Goal: Task Accomplishment & Management: Use online tool/utility

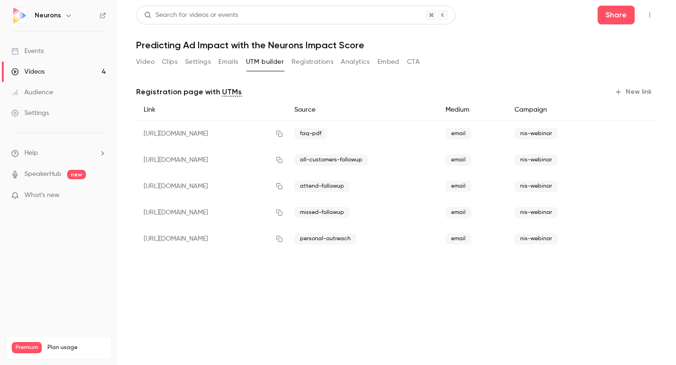
click at [361, 58] on button "Analytics" at bounding box center [355, 61] width 29 height 15
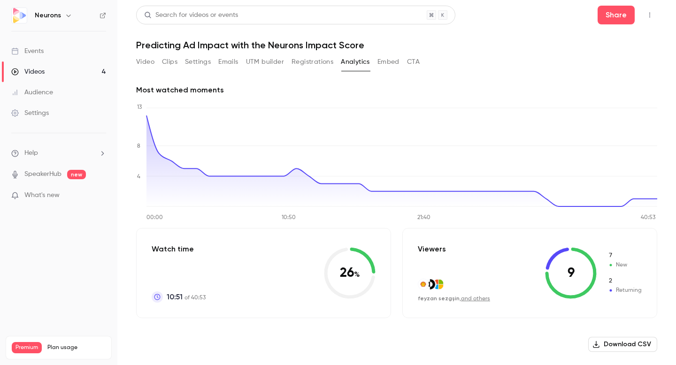
click at [387, 60] on button "Embed" at bounding box center [388, 61] width 22 height 15
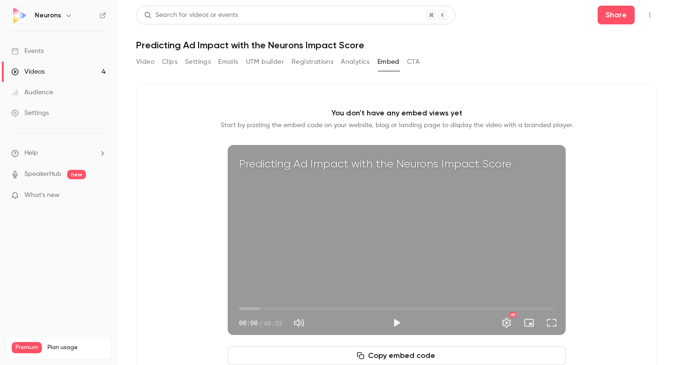
click at [359, 63] on button "Analytics" at bounding box center [355, 61] width 29 height 15
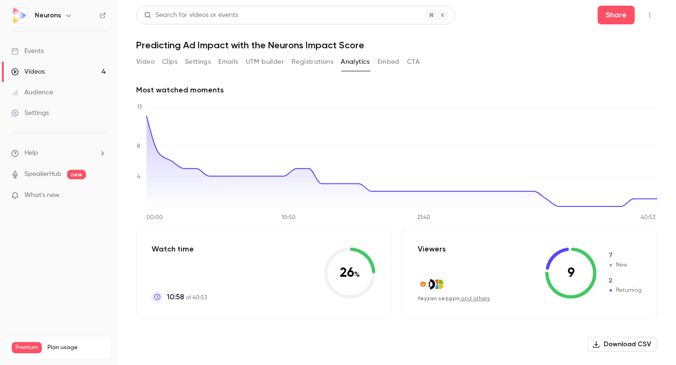
click at [151, 61] on button "Video" at bounding box center [145, 61] width 18 height 15
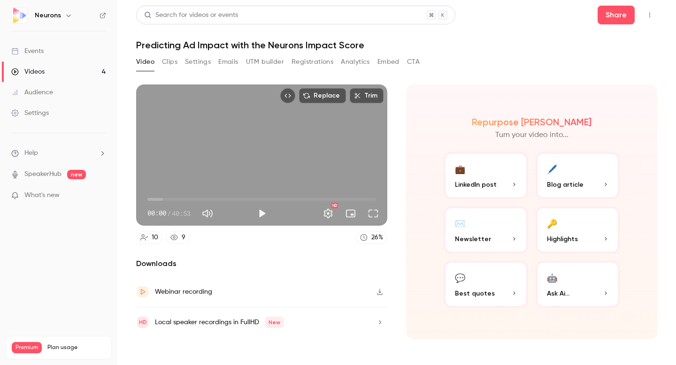
click at [164, 63] on button "Clips" at bounding box center [169, 61] width 15 height 15
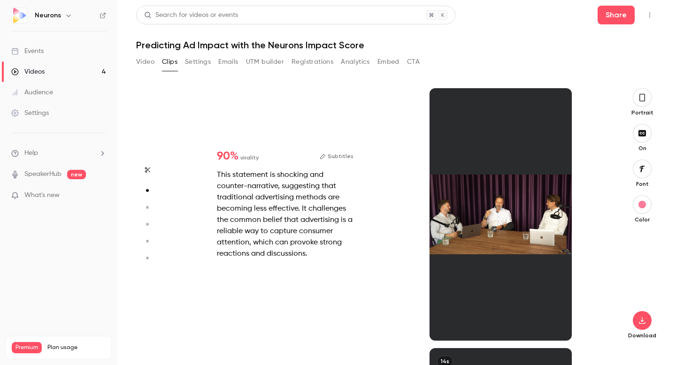
scroll to position [260, 0]
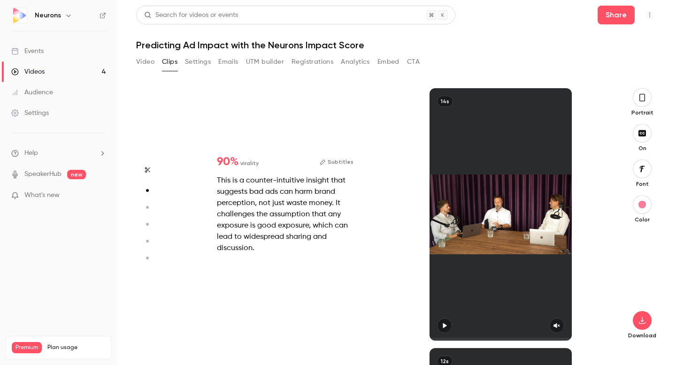
type input "*"
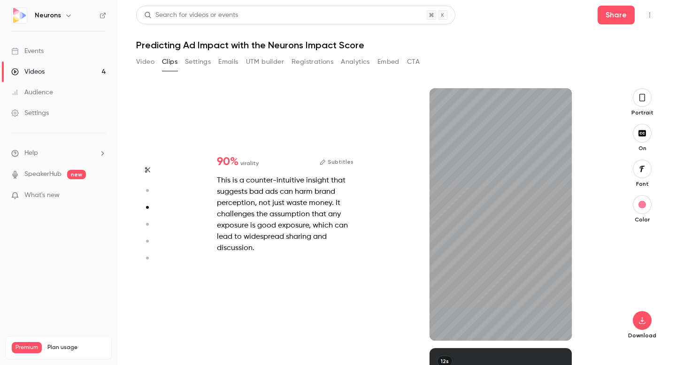
scroll to position [520, 0]
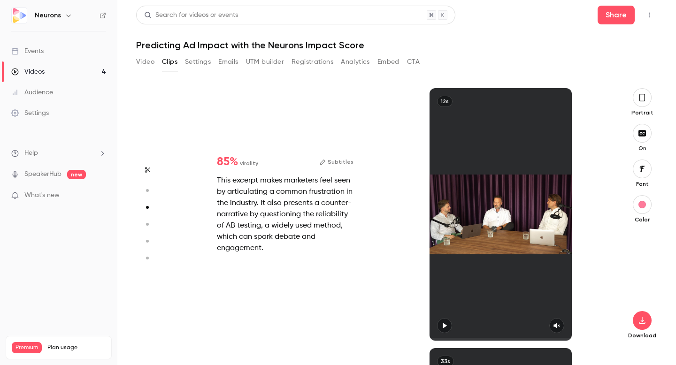
type input "*"
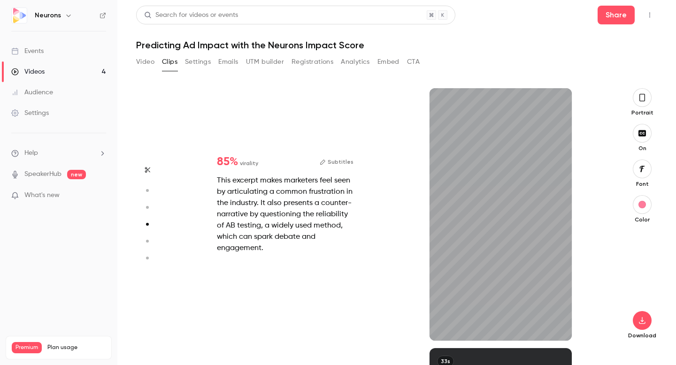
scroll to position [780, 0]
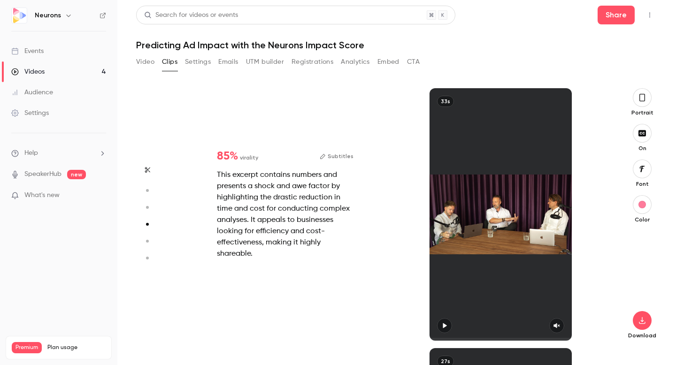
type input "*"
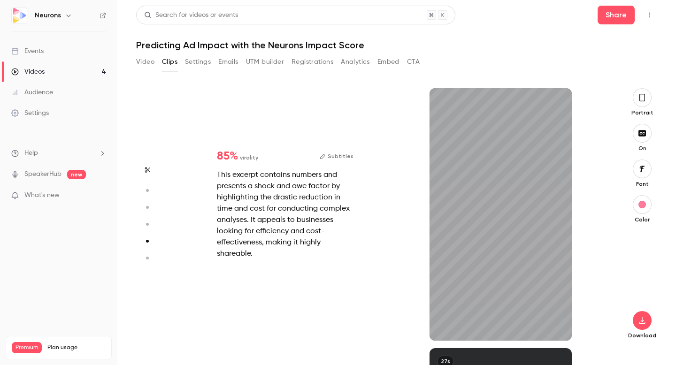
scroll to position [1040, 0]
type input "*"
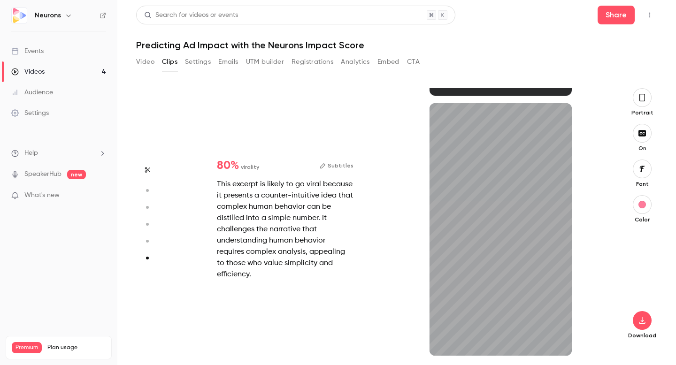
scroll to position [1285, 0]
click at [147, 167] on icon "button" at bounding box center [147, 170] width 5 height 6
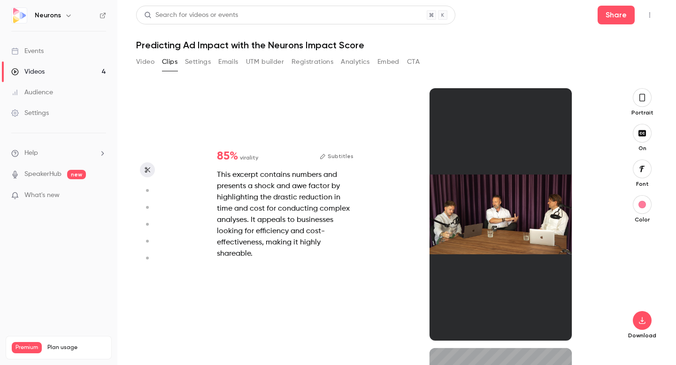
type input "*"
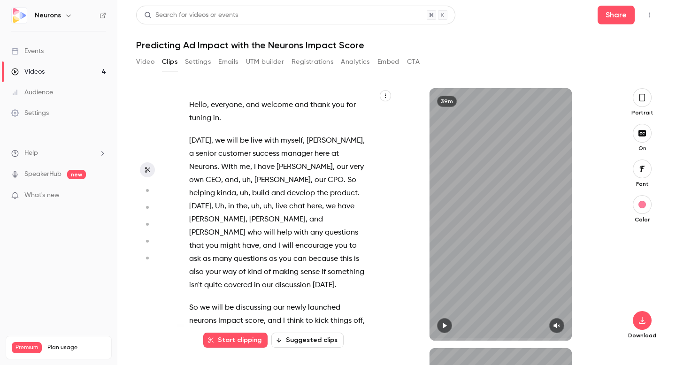
scroll to position [0, 0]
click at [147, 167] on icon "button" at bounding box center [147, 170] width 5 height 6
click at [316, 338] on button "Suggested clips" at bounding box center [307, 340] width 72 height 15
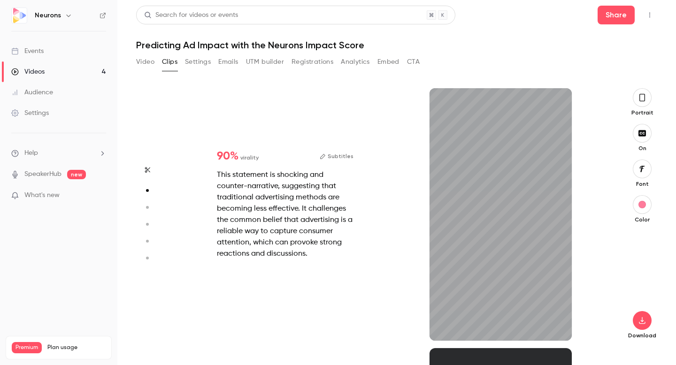
scroll to position [260, 0]
click at [227, 152] on span "90 %" at bounding box center [228, 156] width 22 height 11
click at [297, 184] on div "This statement is shocking and counter-narrative, suggesting that traditional a…" at bounding box center [285, 214] width 137 height 90
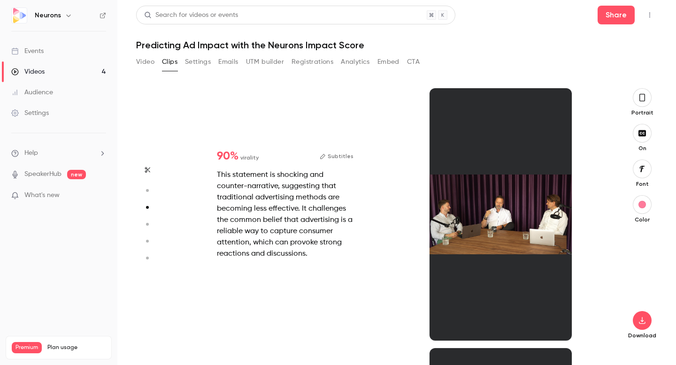
type input "*"
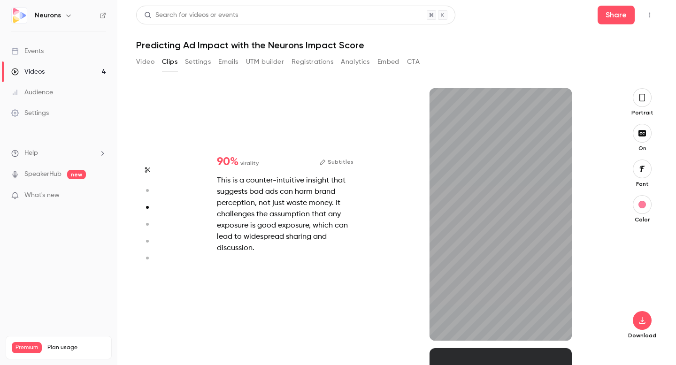
scroll to position [520, 0]
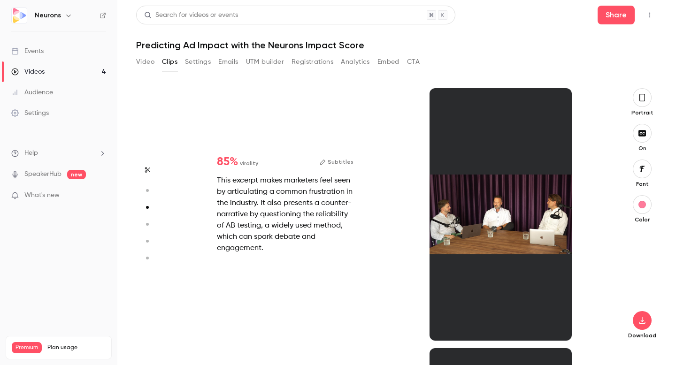
type input "*"
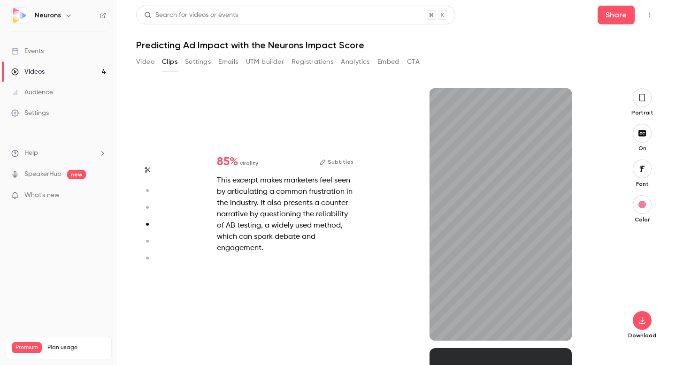
scroll to position [780, 0]
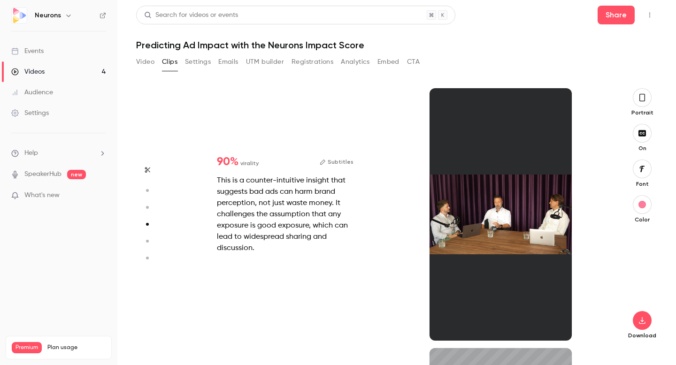
type input "*"
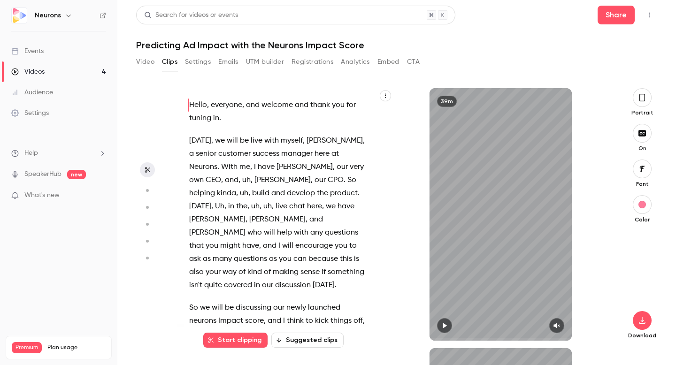
scroll to position [0, 0]
click at [246, 347] on button "Start clipping" at bounding box center [235, 340] width 64 height 15
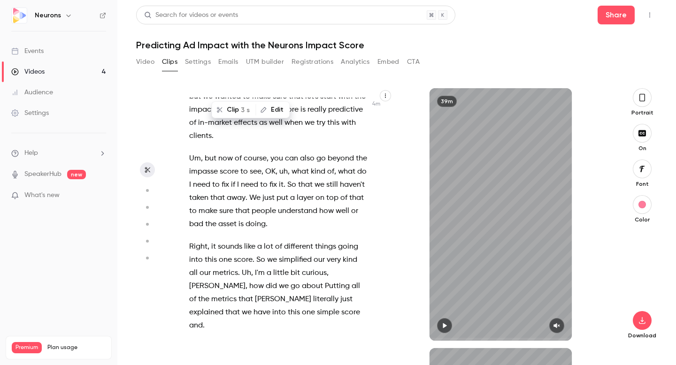
scroll to position [1105, 0]
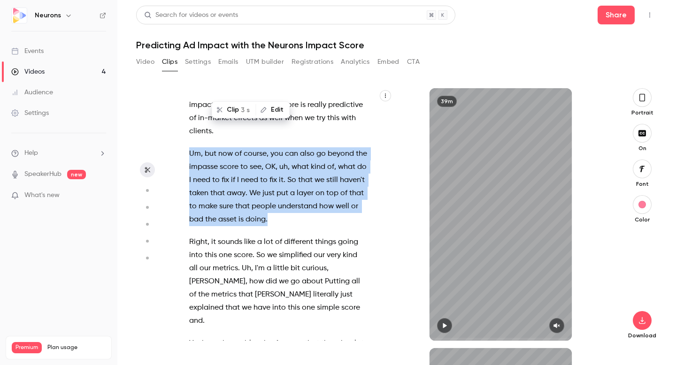
drag, startPoint x: 191, startPoint y: 140, endPoint x: 301, endPoint y: 213, distance: 131.4
click at [301, 213] on p "Um , but now of course , you can also go beyond the impasse score to see , OK ,…" at bounding box center [278, 186] width 178 height 79
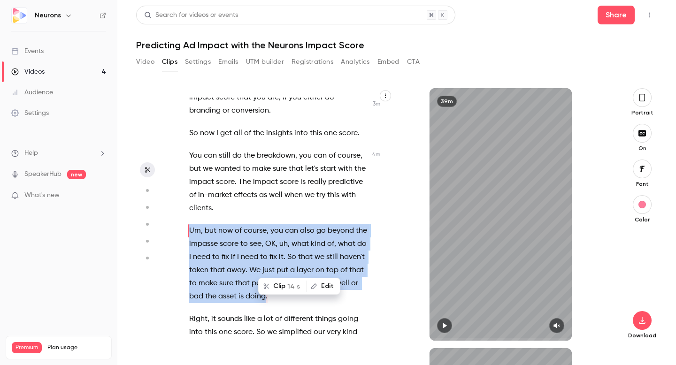
scroll to position [1027, 0]
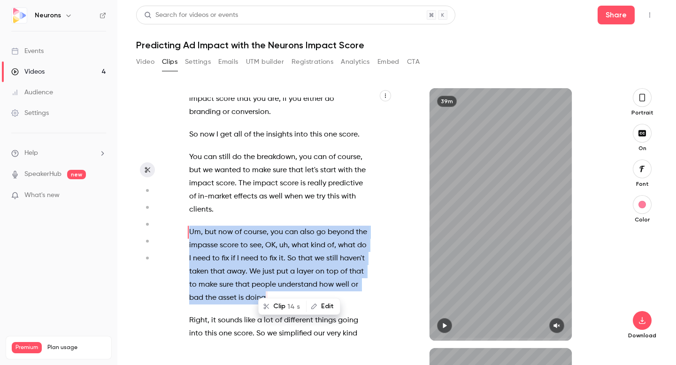
type input "*****"
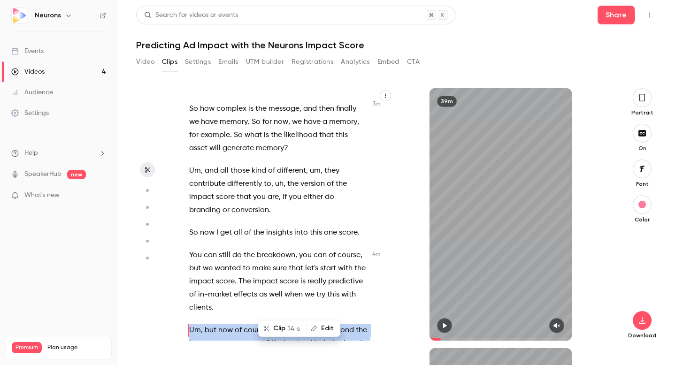
scroll to position [824, 0]
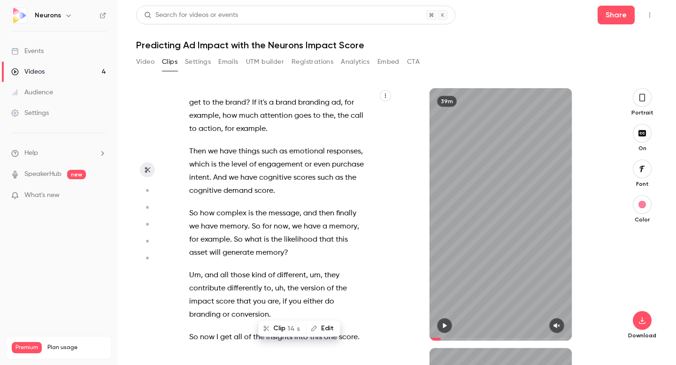
click at [198, 63] on button "Settings" at bounding box center [198, 61] width 26 height 15
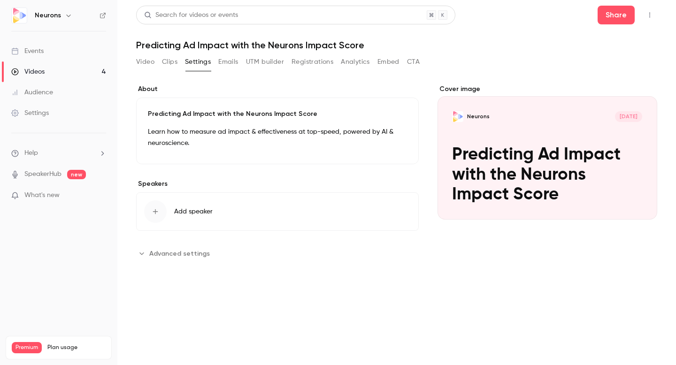
click at [234, 58] on button "Emails" at bounding box center [228, 61] width 20 height 15
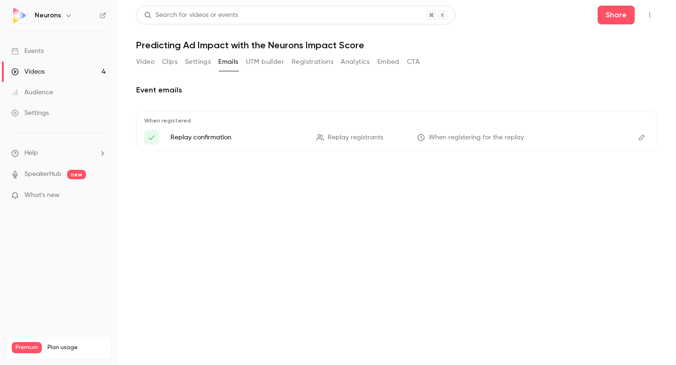
click at [254, 61] on button "UTM builder" at bounding box center [265, 61] width 38 height 15
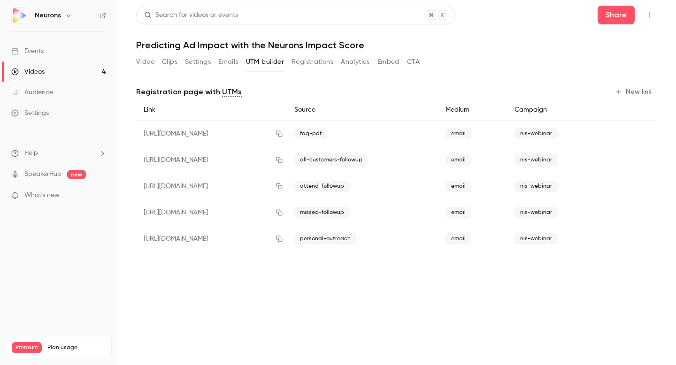
click at [308, 60] on button "Registrations" at bounding box center [312, 61] width 42 height 15
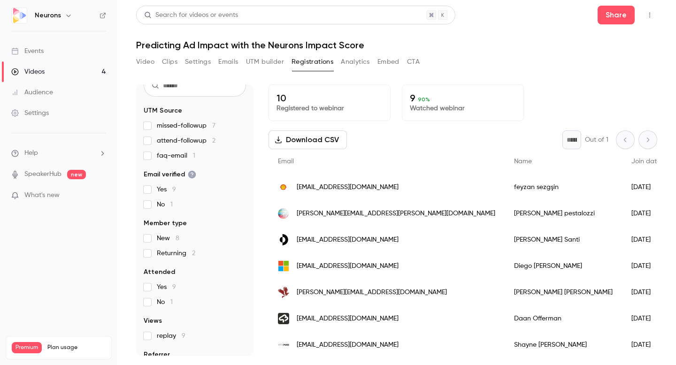
scroll to position [65, 0]
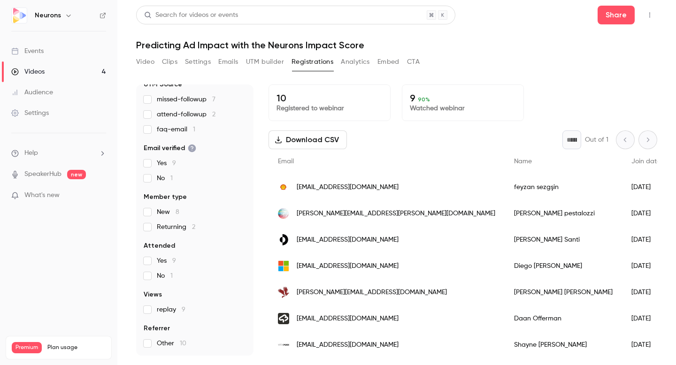
click at [160, 179] on span "No 1" at bounding box center [165, 178] width 16 height 9
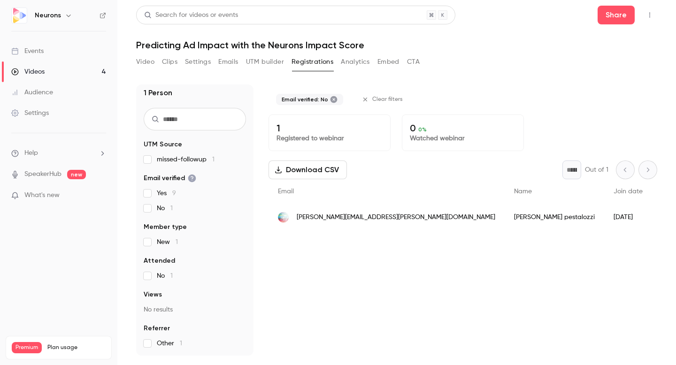
scroll to position [5, 0]
click at [154, 208] on label "No 1" at bounding box center [195, 208] width 102 height 9
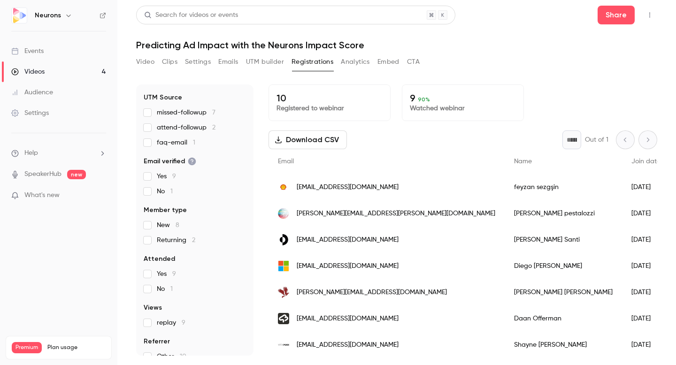
scroll to position [65, 0]
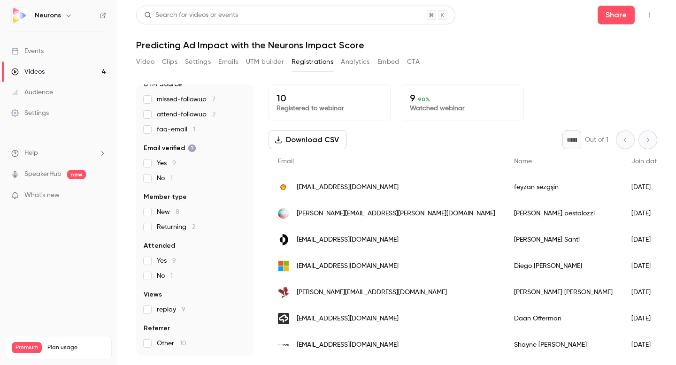
click at [151, 258] on label "Yes 9" at bounding box center [195, 260] width 102 height 9
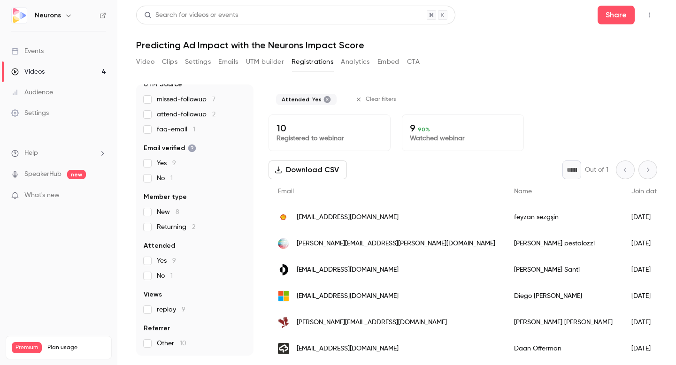
scroll to position [50, 0]
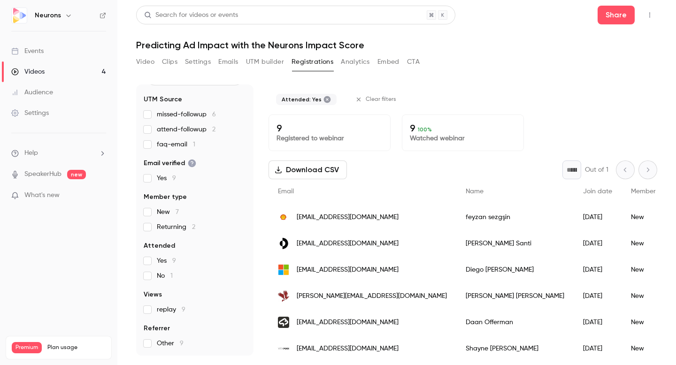
click at [151, 258] on label "Yes 9" at bounding box center [195, 260] width 102 height 9
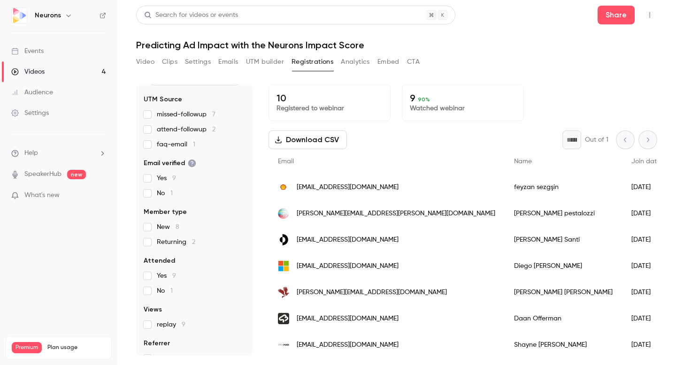
click at [149, 286] on label "No 1" at bounding box center [195, 290] width 102 height 9
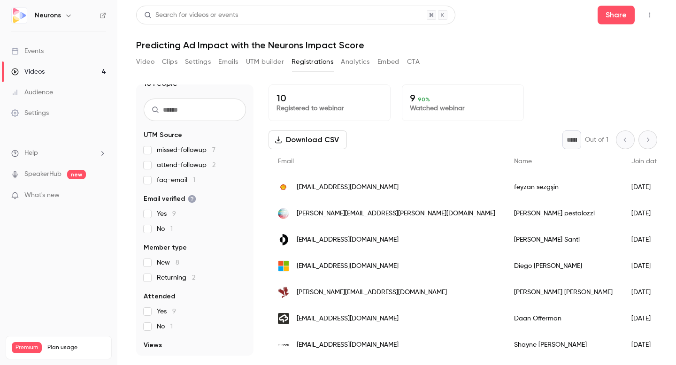
scroll to position [0, 0]
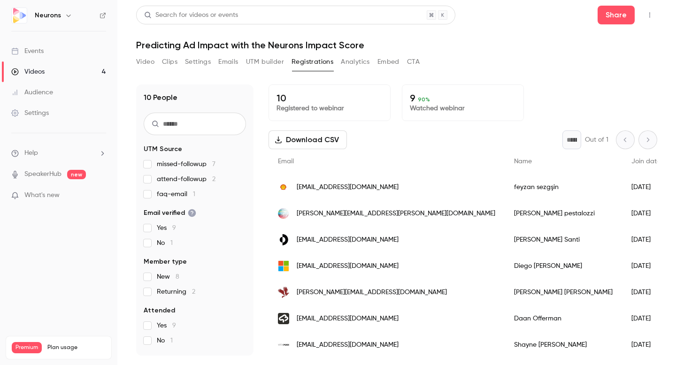
click at [174, 179] on span "attend-followup 2" at bounding box center [186, 179] width 59 height 9
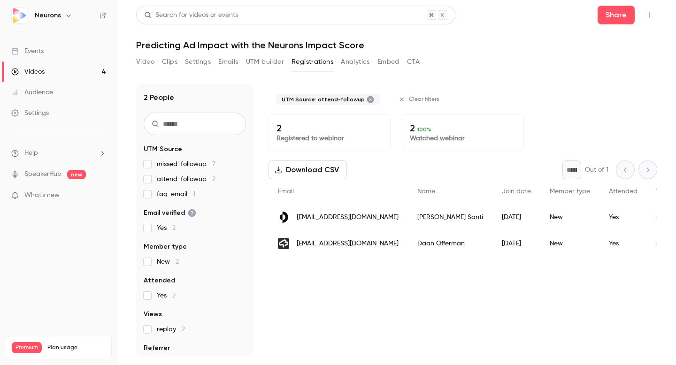
click at [174, 179] on span "attend-followup 2" at bounding box center [186, 179] width 59 height 9
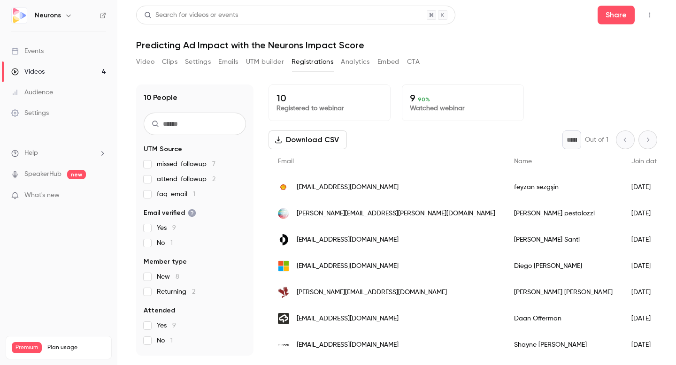
click at [147, 61] on button "Video" at bounding box center [145, 61] width 18 height 15
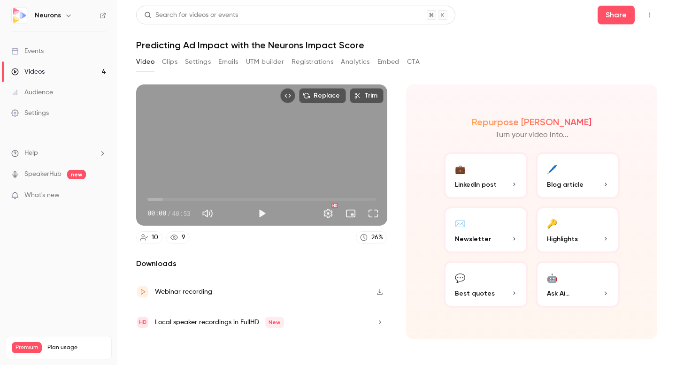
click at [575, 172] on button "🖊️ Blog article" at bounding box center [577, 175] width 84 height 47
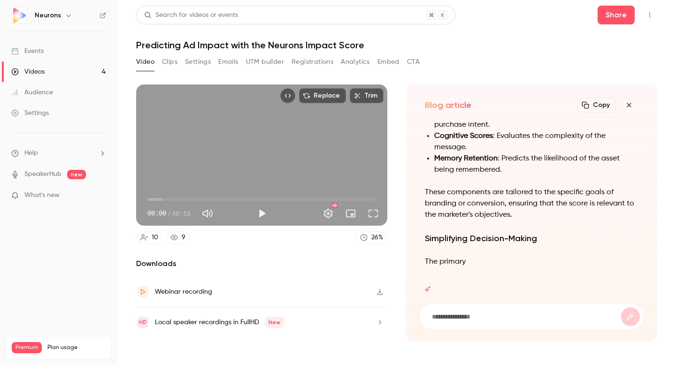
click at [626, 104] on icon "button" at bounding box center [628, 105] width 11 height 8
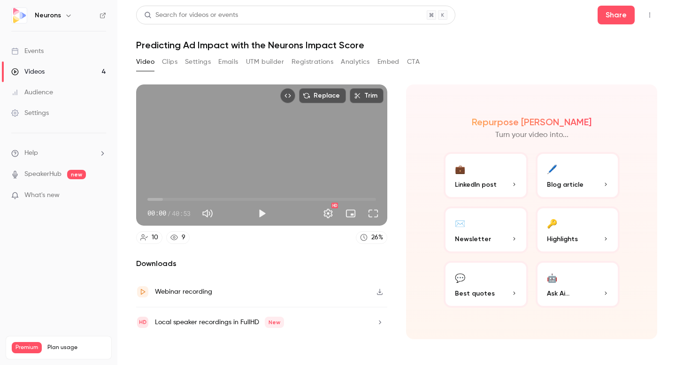
click at [568, 284] on button "🤖 Ask Ai..." at bounding box center [577, 284] width 84 height 47
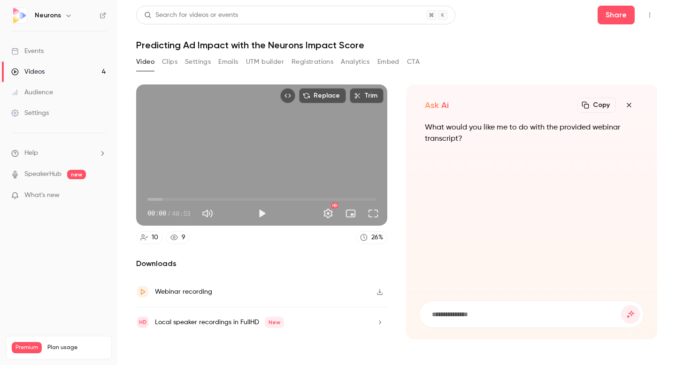
click at [630, 106] on icon "button" at bounding box center [628, 105] width 4 height 4
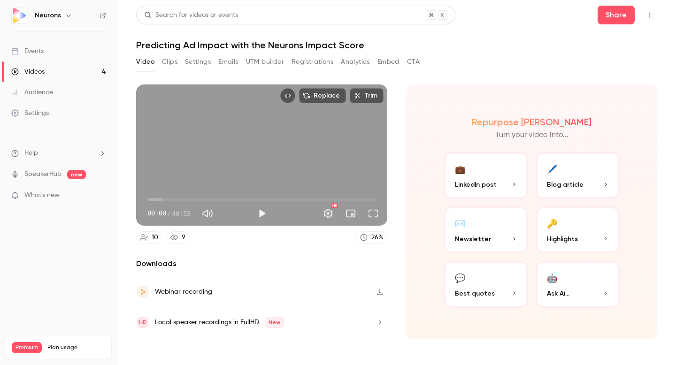
click at [169, 63] on button "Clips" at bounding box center [169, 61] width 15 height 15
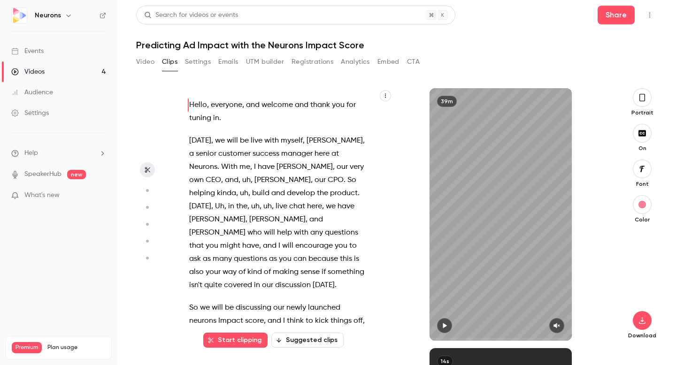
click at [197, 58] on button "Settings" at bounding box center [198, 61] width 26 height 15
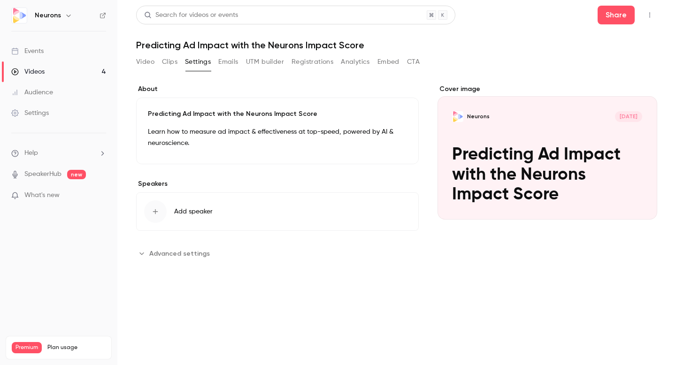
click at [226, 64] on button "Emails" at bounding box center [228, 61] width 20 height 15
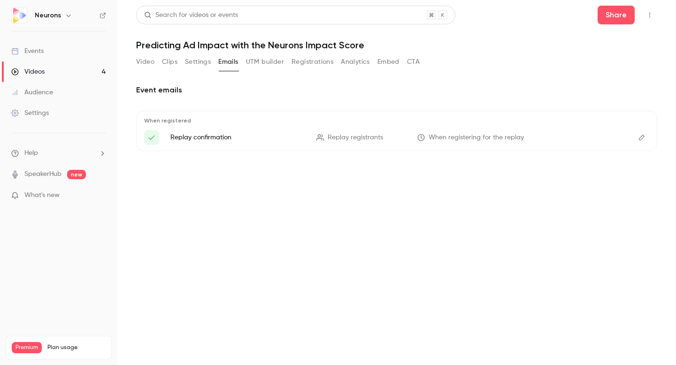
click at [638, 137] on icon "Edit" at bounding box center [642, 137] width 8 height 7
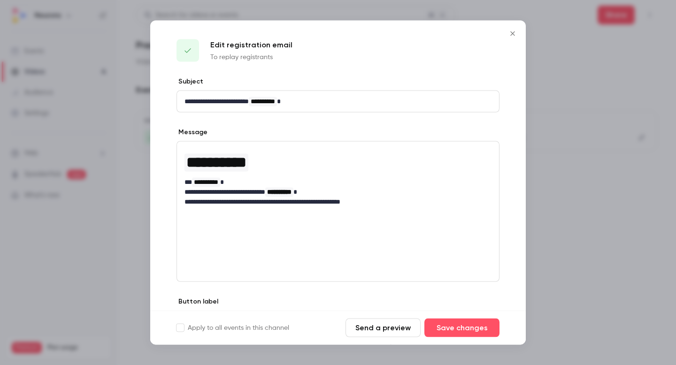
click at [511, 32] on icon "Close" at bounding box center [512, 34] width 11 height 8
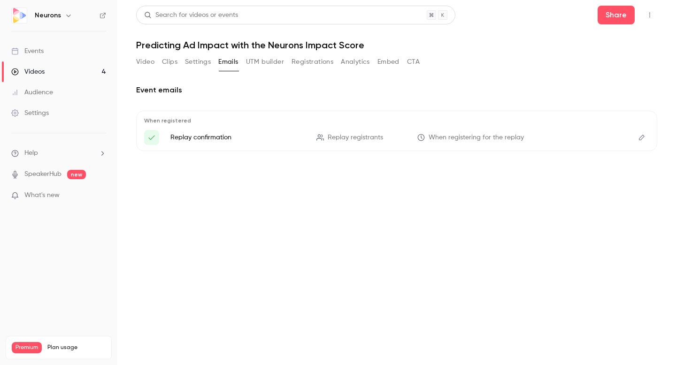
click at [262, 65] on button "UTM builder" at bounding box center [265, 61] width 38 height 15
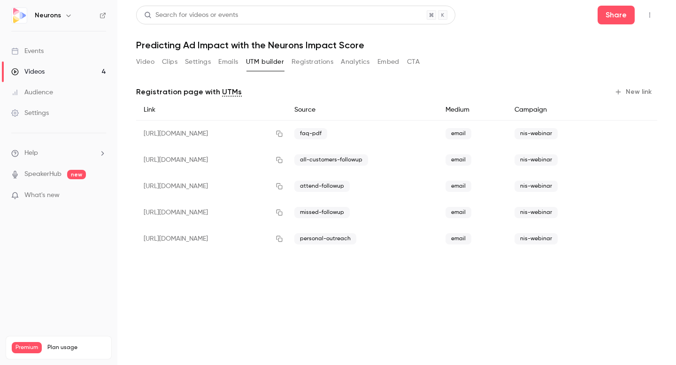
click at [301, 61] on button "Registrations" at bounding box center [312, 61] width 42 height 15
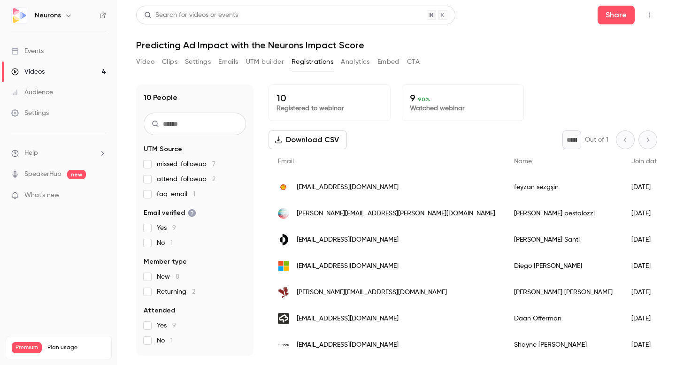
click at [351, 60] on button "Analytics" at bounding box center [355, 61] width 29 height 15
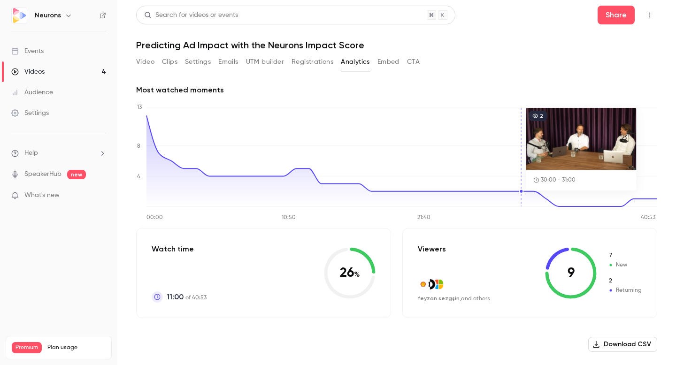
click at [518, 194] on icon at bounding box center [401, 160] width 510 height 91
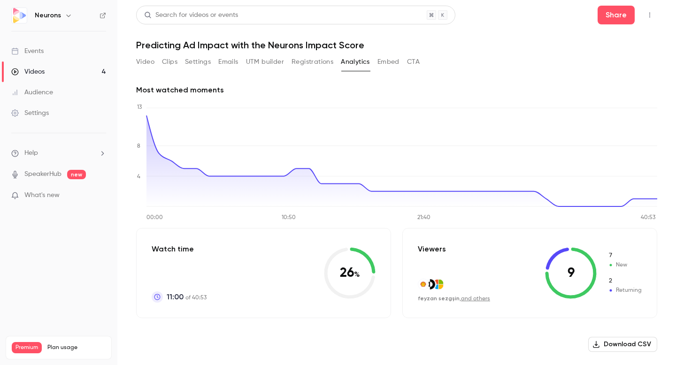
click at [47, 67] on link "Videos 4" at bounding box center [58, 71] width 117 height 21
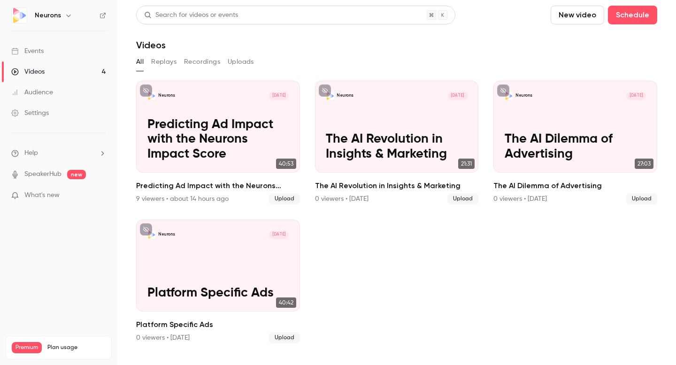
click at [167, 59] on button "Replays" at bounding box center [163, 61] width 25 height 15
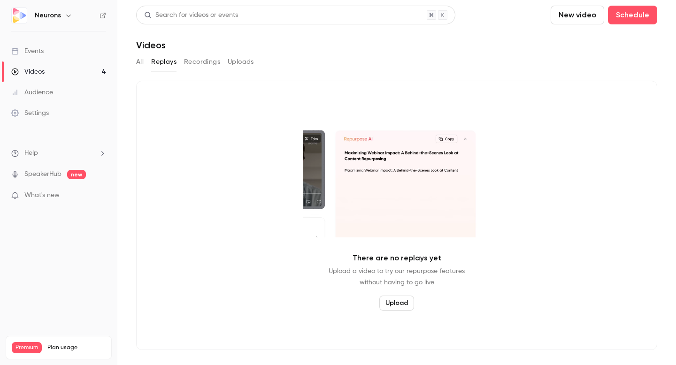
click at [192, 63] on button "Recordings" at bounding box center [202, 61] width 36 height 15
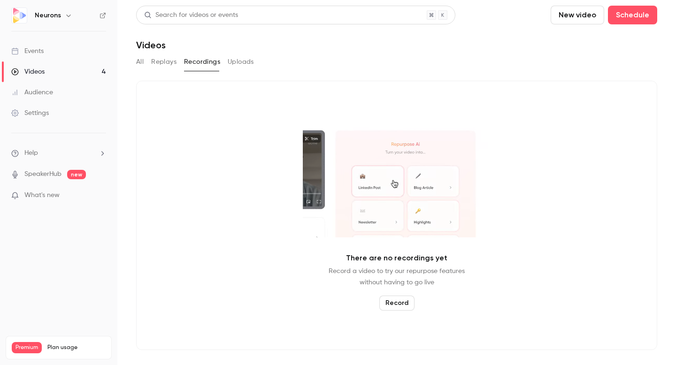
click at [239, 67] on button "Uploads" at bounding box center [241, 61] width 26 height 15
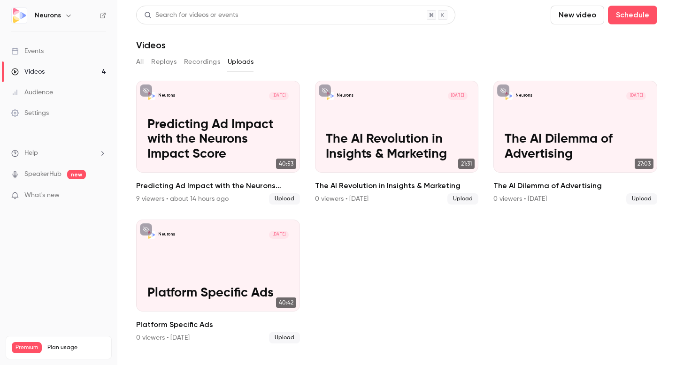
click at [137, 61] on button "All" at bounding box center [140, 61] width 8 height 15
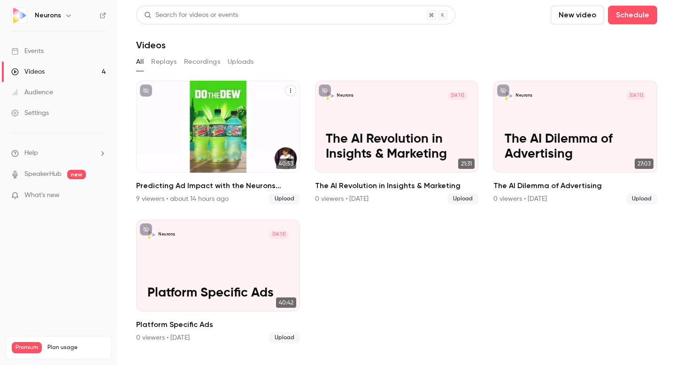
click at [290, 90] on icon "Predicting Ad Impact with the Neurons Impact Score" at bounding box center [290, 91] width 1 height 4
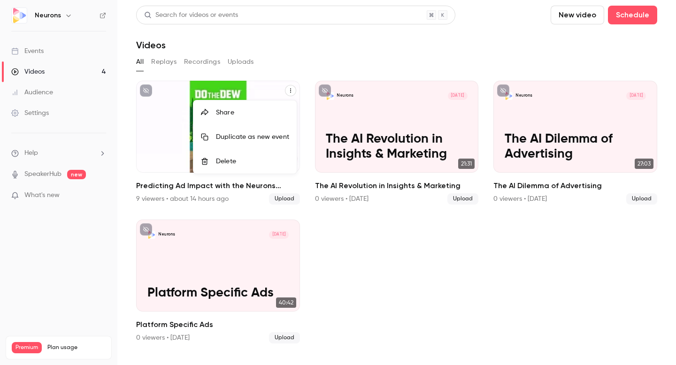
click at [285, 45] on div at bounding box center [338, 182] width 676 height 365
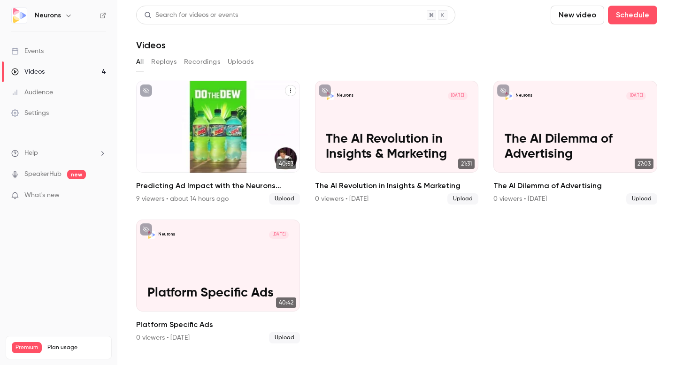
click at [185, 134] on p "Predicting Ad Impact with the Neurons Impact Score" at bounding box center [218, 139] width 142 height 45
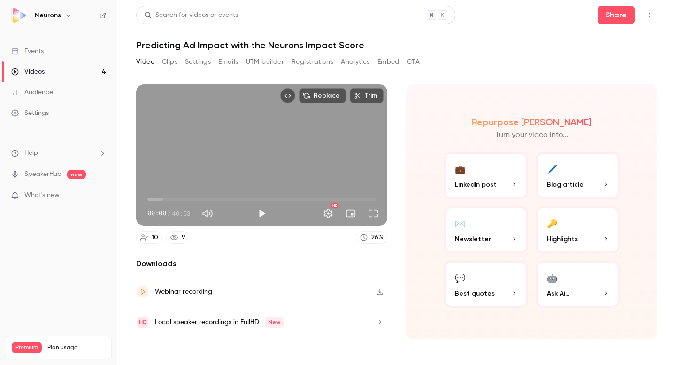
click at [414, 59] on button "CTA" at bounding box center [413, 61] width 13 height 15
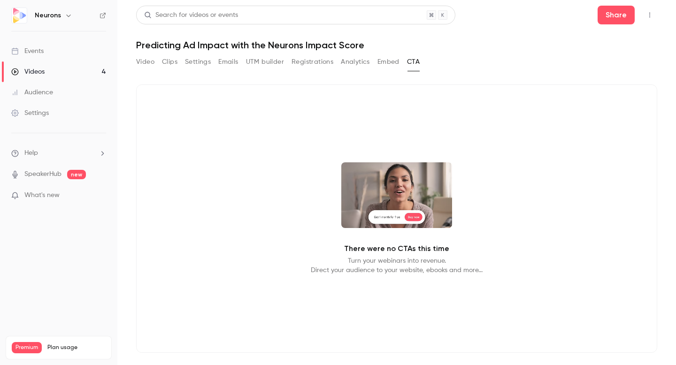
click at [389, 60] on button "Embed" at bounding box center [388, 61] width 22 height 15
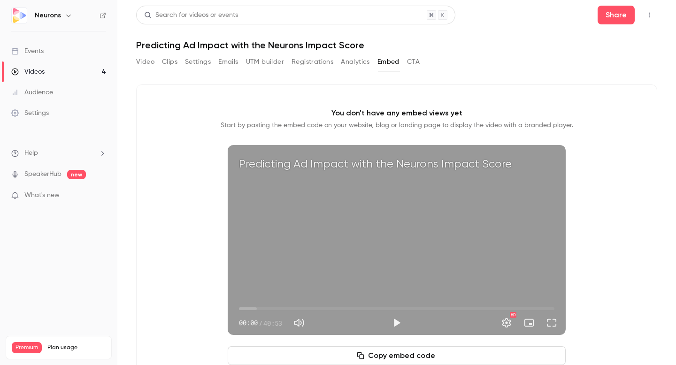
click at [353, 60] on button "Analytics" at bounding box center [355, 61] width 29 height 15
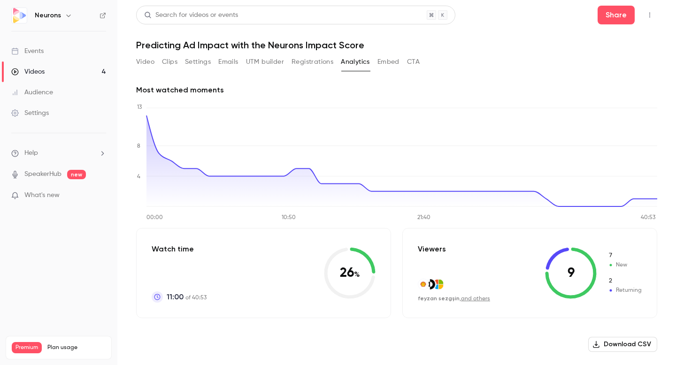
click at [320, 61] on button "Registrations" at bounding box center [312, 61] width 42 height 15
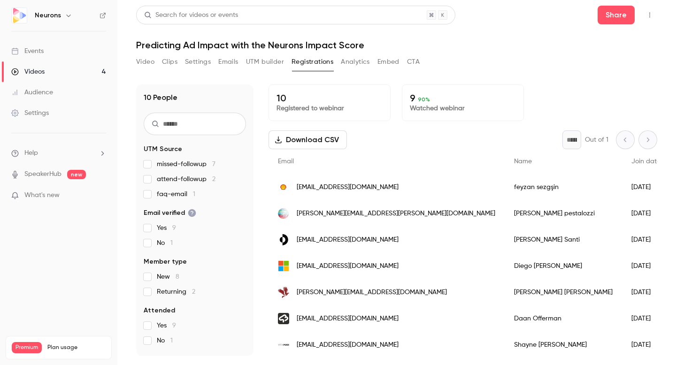
click at [295, 103] on p "10" at bounding box center [329, 97] width 106 height 11
click at [42, 112] on div "Settings" at bounding box center [30, 112] width 38 height 9
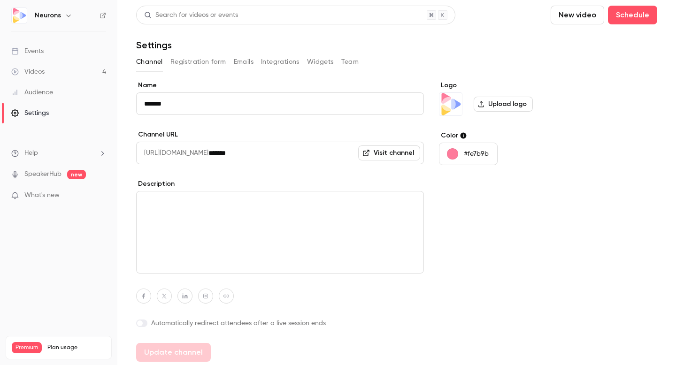
click at [204, 58] on button "Registration form" at bounding box center [198, 61] width 56 height 15
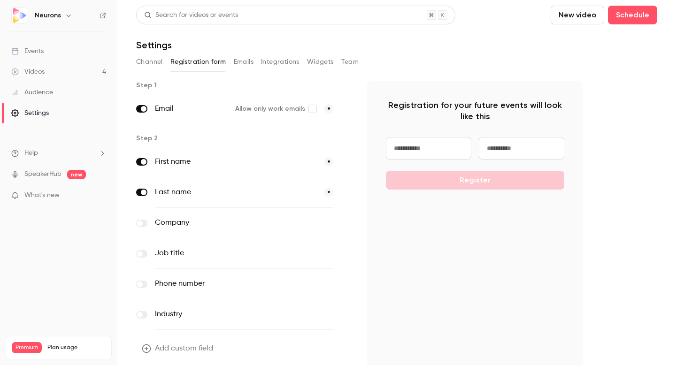
click at [243, 63] on button "Emails" at bounding box center [244, 61] width 20 height 15
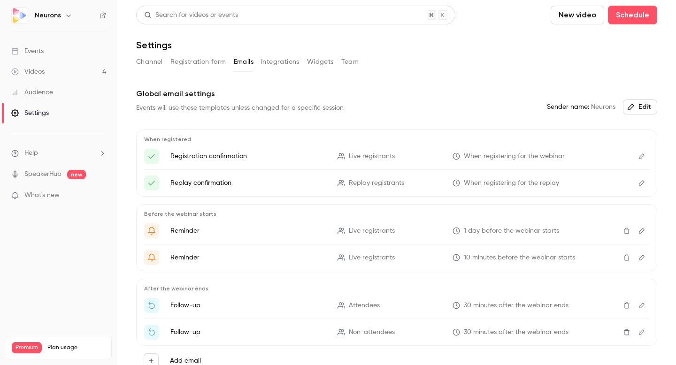
scroll to position [50, 0]
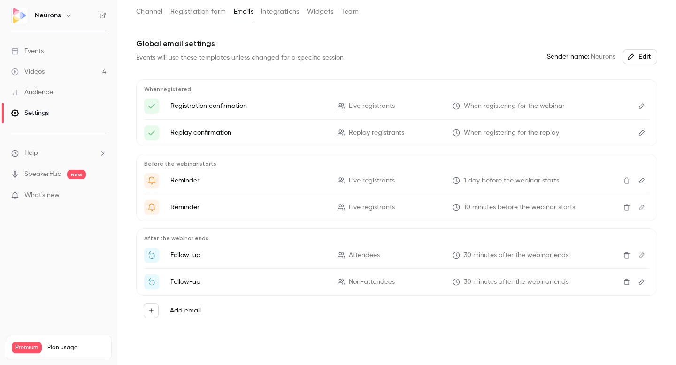
click at [269, 15] on button "Integrations" at bounding box center [280, 11] width 38 height 15
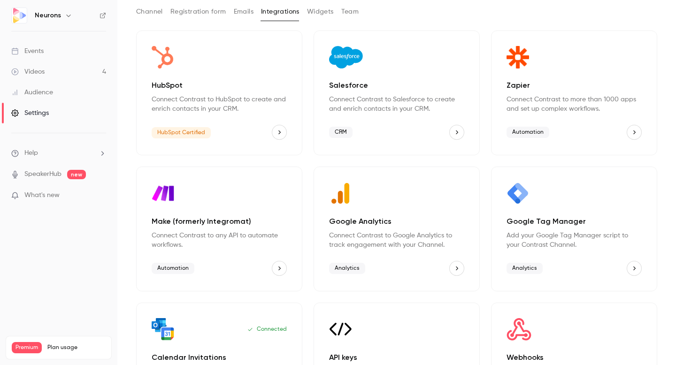
click at [283, 134] on button "HubSpot" at bounding box center [279, 132] width 15 height 15
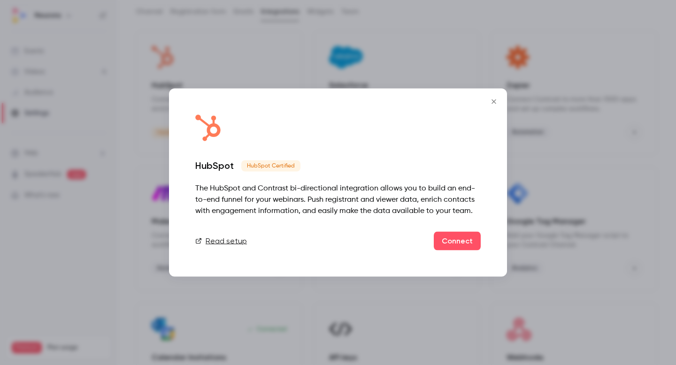
click at [493, 100] on icon "Close" at bounding box center [493, 102] width 11 height 8
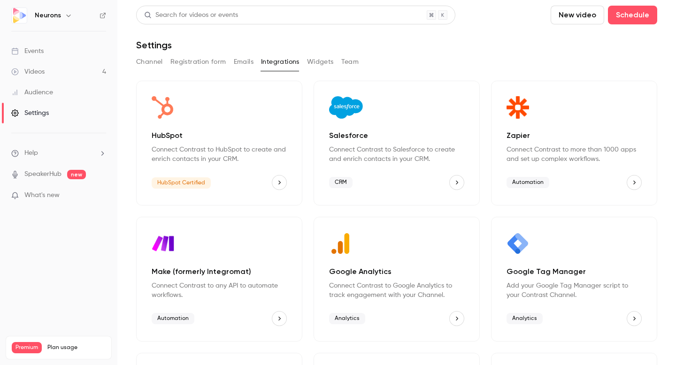
click at [313, 61] on button "Widgets" at bounding box center [320, 61] width 27 height 15
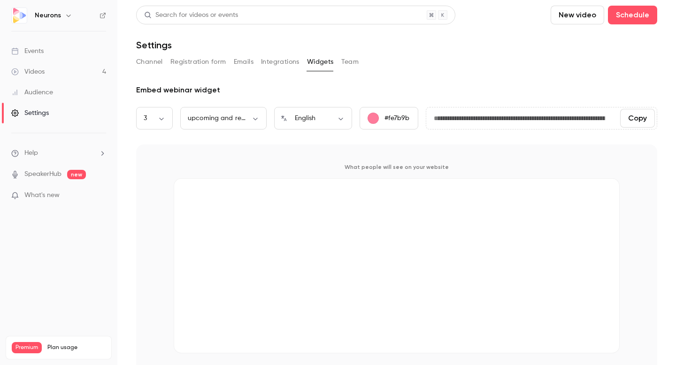
click at [343, 62] on button "Team" at bounding box center [350, 61] width 18 height 15
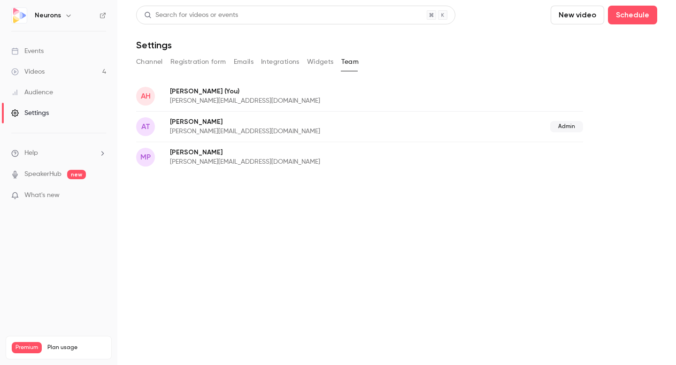
click at [281, 63] on button "Integrations" at bounding box center [280, 61] width 38 height 15
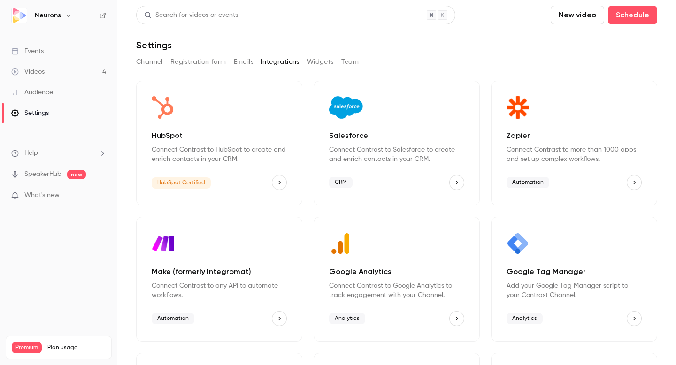
click at [277, 183] on icon "HubSpot" at bounding box center [279, 182] width 7 height 7
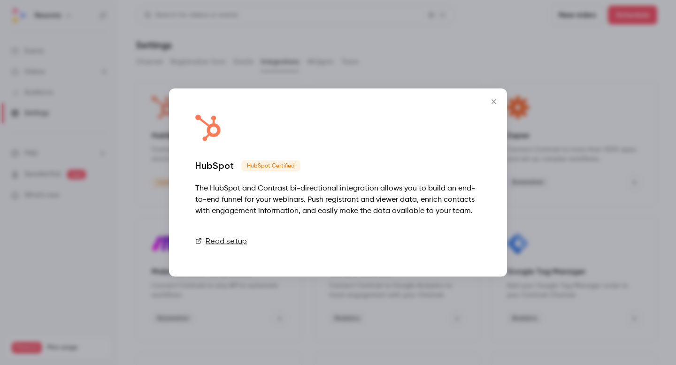
click at [444, 241] on link "Connect" at bounding box center [457, 241] width 47 height 19
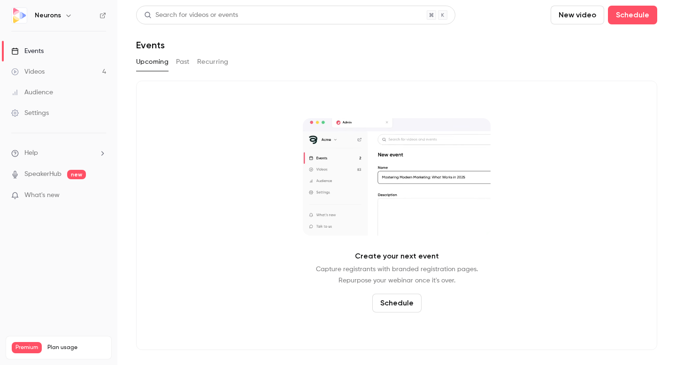
click at [210, 58] on button "Recurring" at bounding box center [212, 61] width 31 height 15
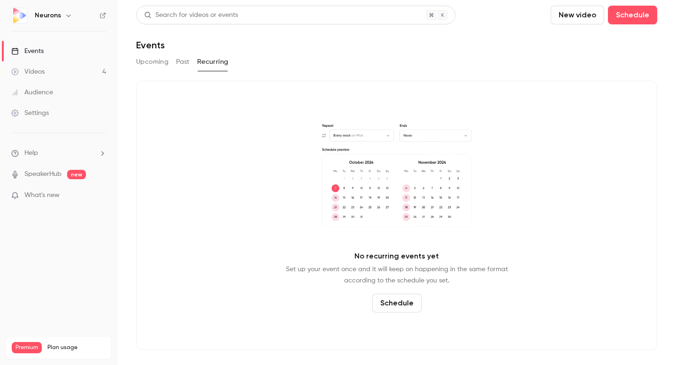
click at [46, 73] on link "Videos 4" at bounding box center [58, 71] width 117 height 21
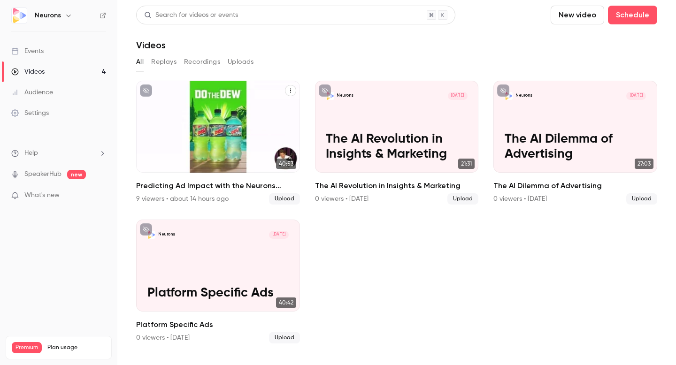
click at [228, 184] on h2 "Predicting Ad Impact with the Neurons Impact Score" at bounding box center [218, 185] width 164 height 11
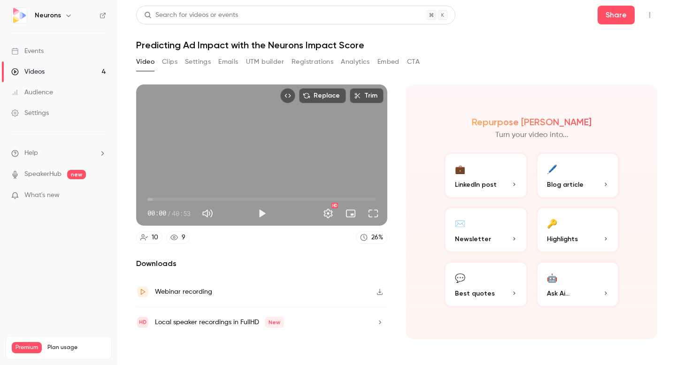
click at [262, 61] on button "UTM builder" at bounding box center [265, 61] width 38 height 15
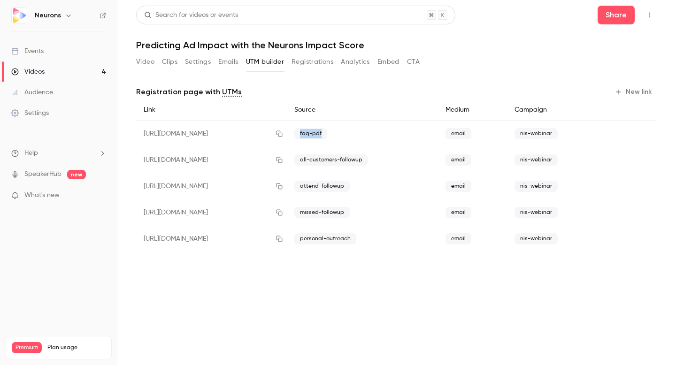
drag, startPoint x: 348, startPoint y: 133, endPoint x: 379, endPoint y: 133, distance: 31.0
click at [379, 133] on div "faq-pdf" at bounding box center [362, 134] width 151 height 27
copy span "faq-pdf"
drag, startPoint x: 346, startPoint y: 160, endPoint x: 411, endPoint y: 160, distance: 65.2
click at [368, 160] on span "all-customers-followup" at bounding box center [331, 159] width 74 height 11
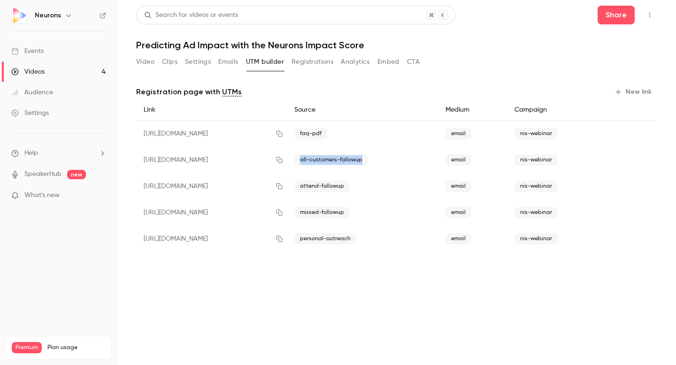
copy span "all-customers-followup"
drag, startPoint x: 348, startPoint y: 185, endPoint x: 395, endPoint y: 184, distance: 46.9
click at [350, 184] on span "attend-followup" at bounding box center [321, 186] width 55 height 11
copy span "attend-followup"
drag, startPoint x: 346, startPoint y: 213, endPoint x: 398, endPoint y: 213, distance: 51.6
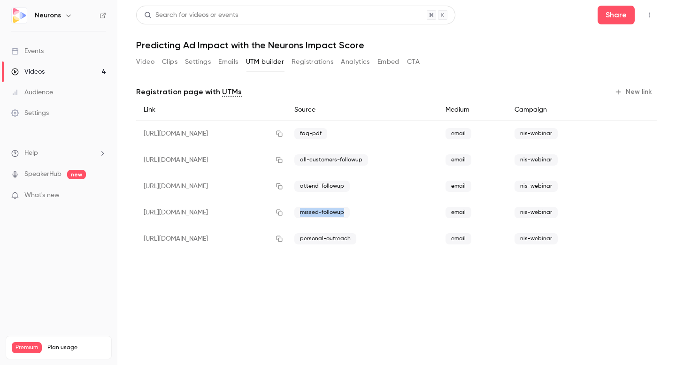
click at [398, 213] on div "missed-followup" at bounding box center [362, 212] width 151 height 26
copy span "missed-followup"
drag, startPoint x: 348, startPoint y: 239, endPoint x: 421, endPoint y: 239, distance: 72.7
click at [421, 239] on div "personal-outreach" at bounding box center [362, 239] width 151 height 26
copy span "personal-outreach"
